Goal: Transaction & Acquisition: Purchase product/service

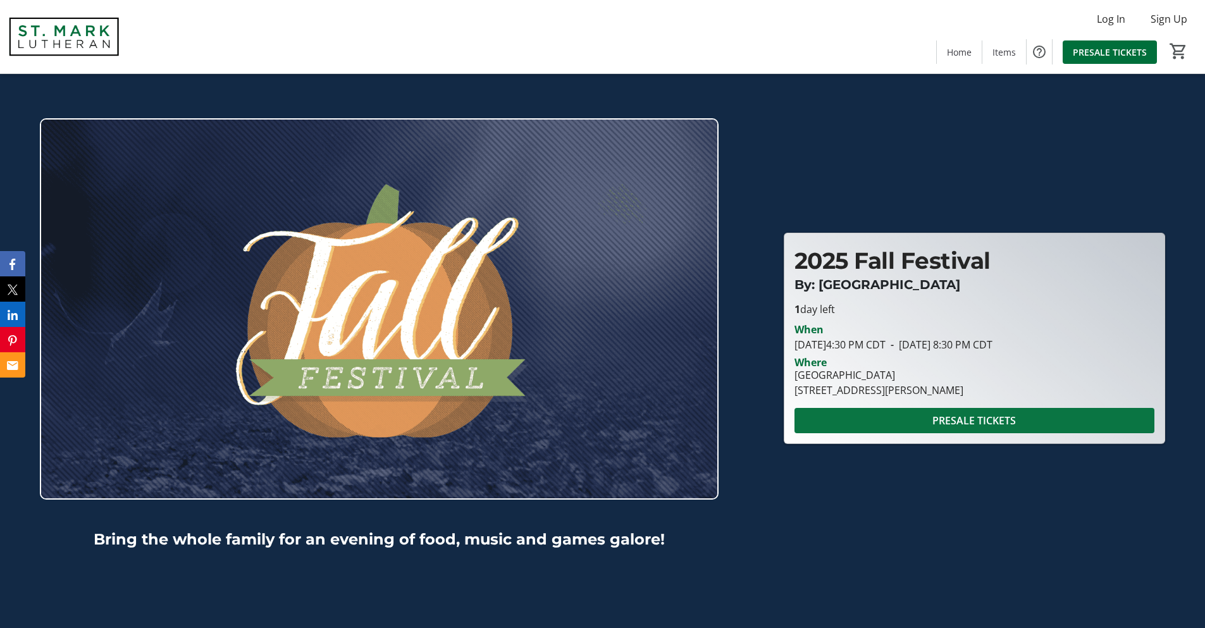
click at [864, 422] on span at bounding box center [975, 421] width 360 height 30
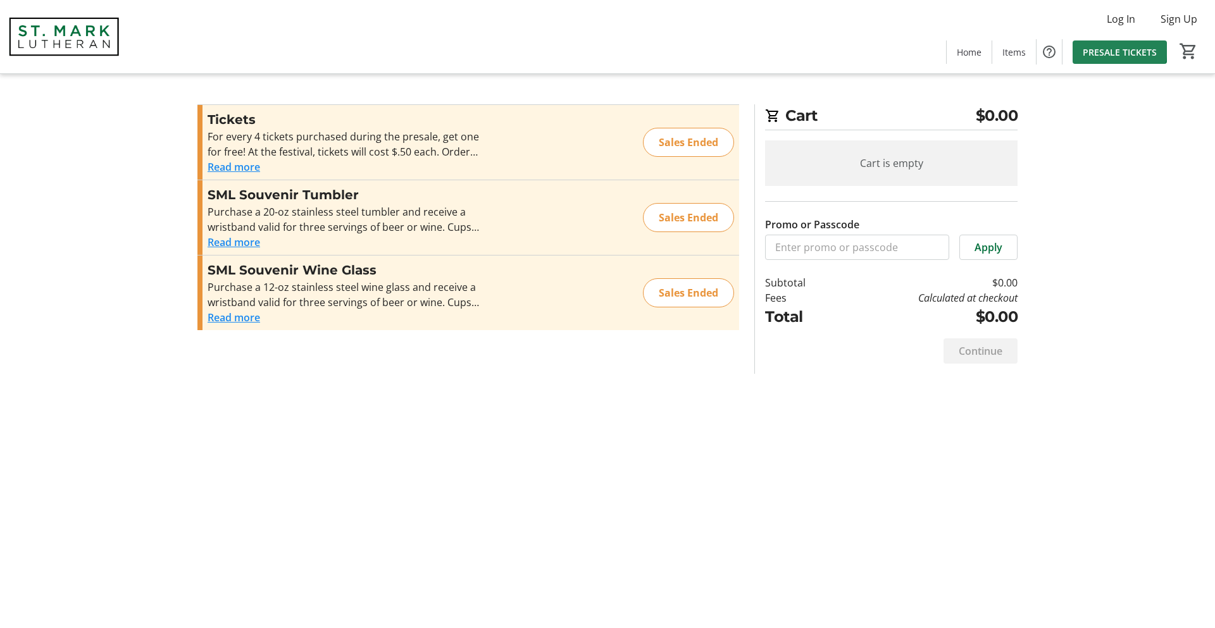
click at [1107, 47] on span "PRESALE TICKETS" at bounding box center [1119, 52] width 74 height 13
click at [211, 173] on button "Read more" at bounding box center [234, 166] width 53 height 15
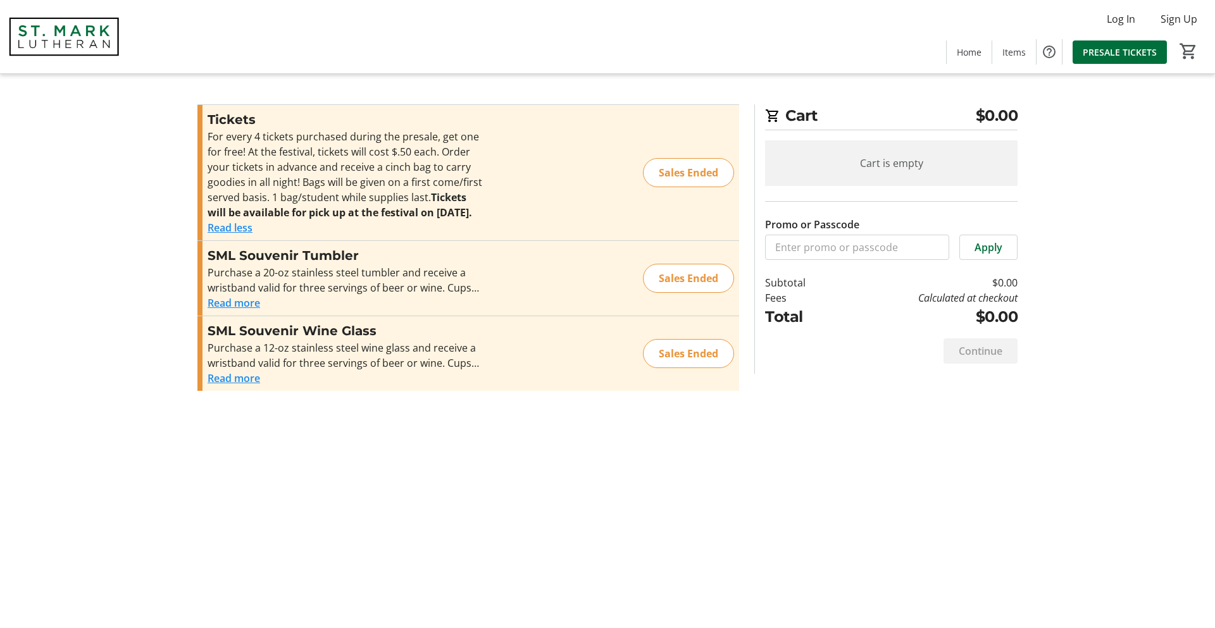
click at [251, 311] on button "Read more" at bounding box center [234, 302] width 53 height 15
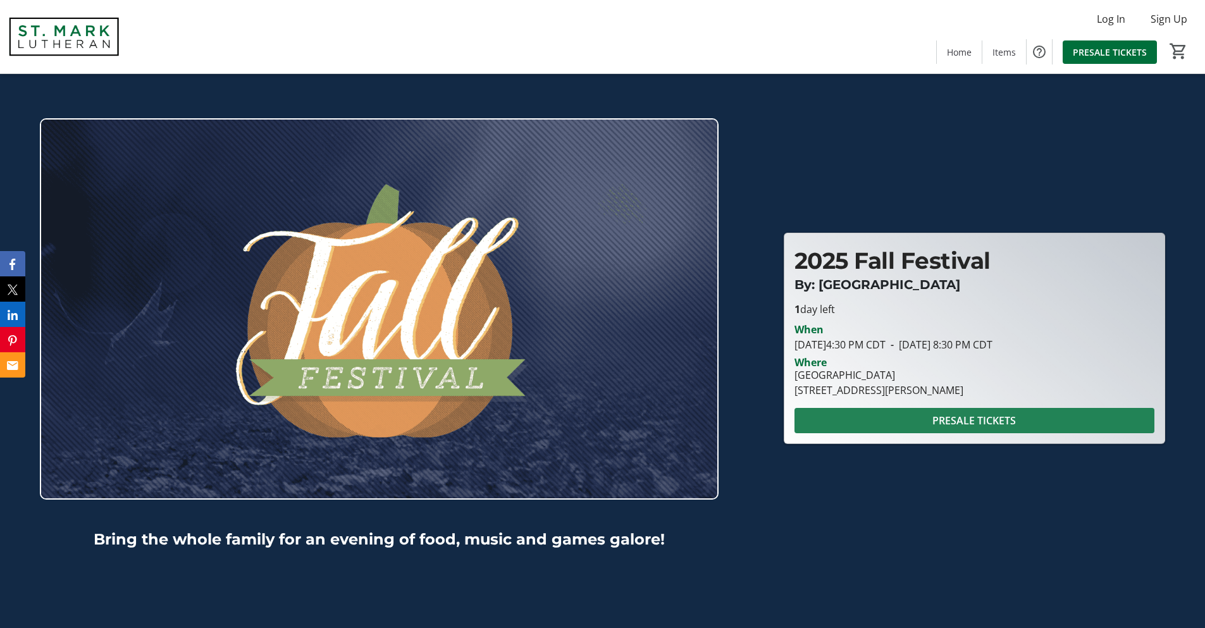
click at [841, 416] on span at bounding box center [975, 421] width 360 height 30
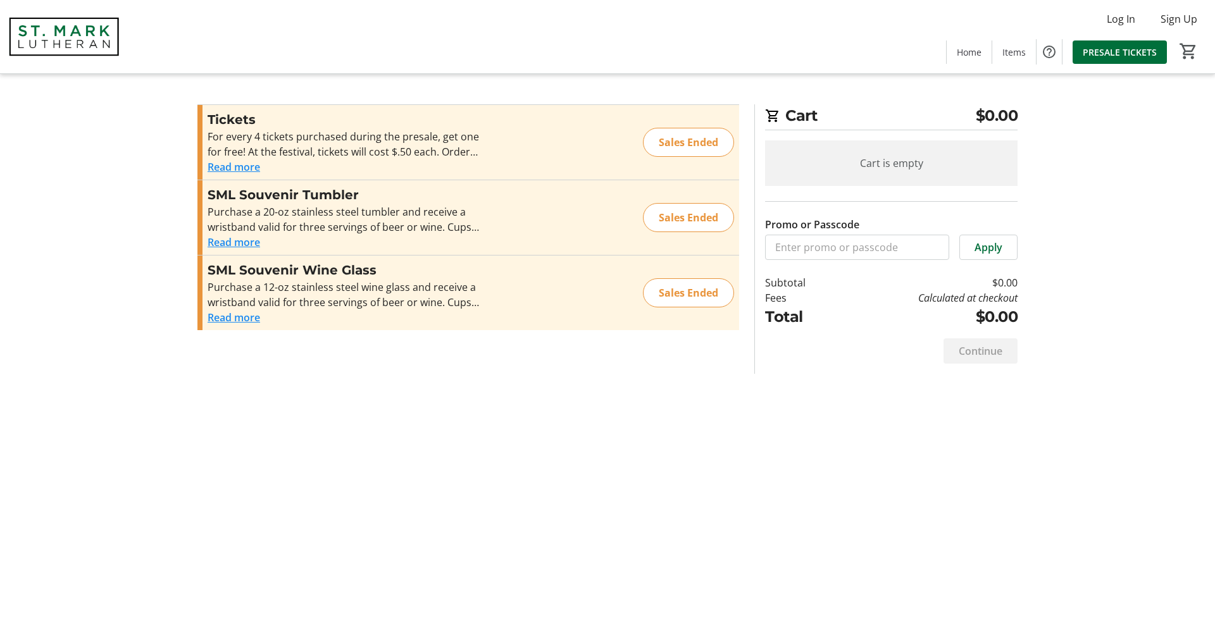
click at [715, 143] on div "Sales Ended" at bounding box center [688, 142] width 91 height 29
click at [698, 140] on div "Sales Ended" at bounding box center [688, 142] width 91 height 29
click at [245, 164] on button "Read more" at bounding box center [234, 166] width 53 height 15
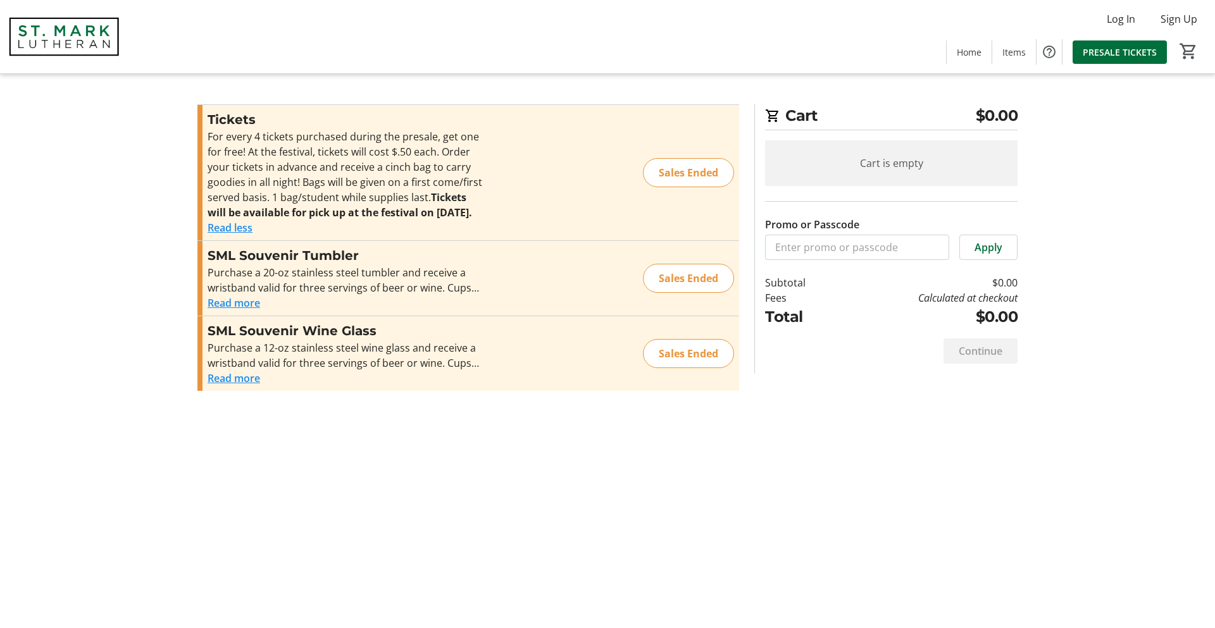
click at [377, 206] on b "Tickets will be available for pick up at the festival on [DATE]." at bounding box center [340, 204] width 264 height 29
drag, startPoint x: 302, startPoint y: 218, endPoint x: 652, endPoint y: 164, distance: 353.3
click at [309, 217] on b "Tickets will be available for pick up at the festival on [DATE]." at bounding box center [340, 204] width 264 height 29
click at [669, 175] on div "Sales Ended" at bounding box center [688, 172] width 91 height 29
click at [676, 289] on div "Sales Ended" at bounding box center [688, 278] width 91 height 29
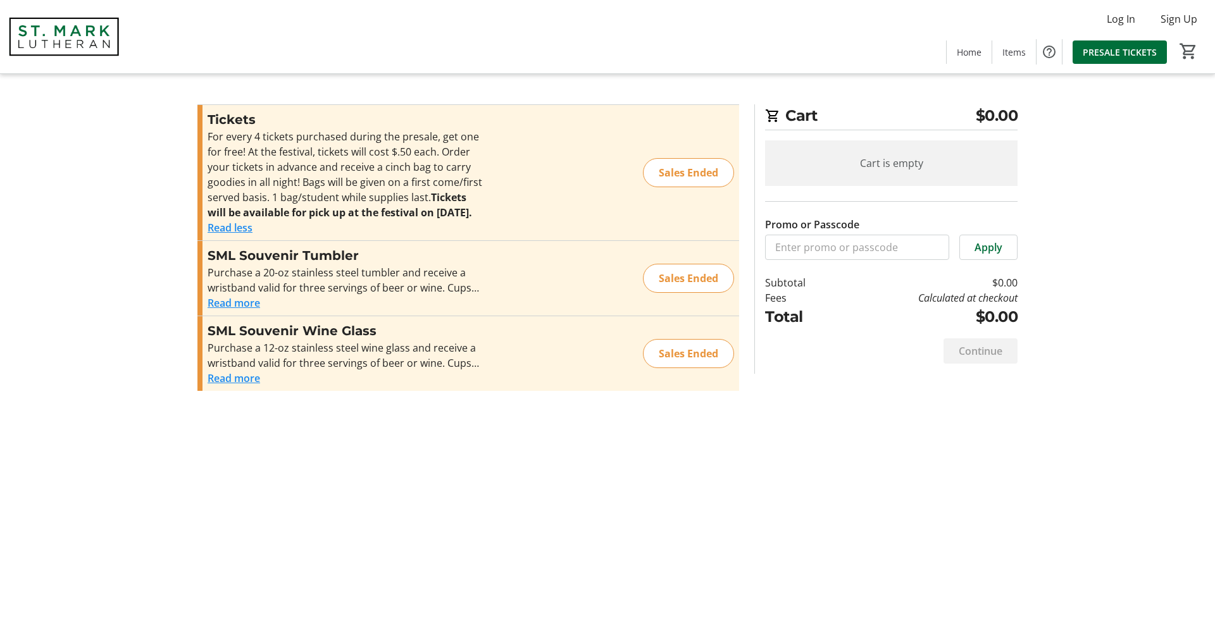
click at [670, 368] on div "Sales Ended" at bounding box center [688, 353] width 91 height 29
click at [860, 246] on input "Promo or Passcode" at bounding box center [857, 247] width 184 height 25
click at [1131, 39] on span at bounding box center [1119, 52] width 94 height 30
